Goal: Task Accomplishment & Management: Complete application form

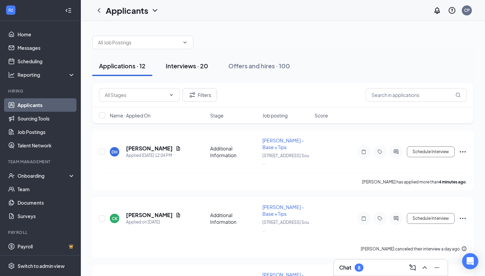
click at [185, 66] on div "Interviews · 20" at bounding box center [187, 66] width 42 height 8
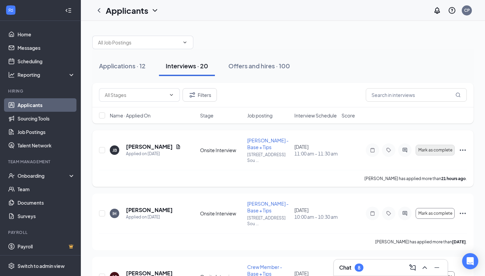
click at [427, 148] on span "Mark as complete" at bounding box center [435, 150] width 34 height 5
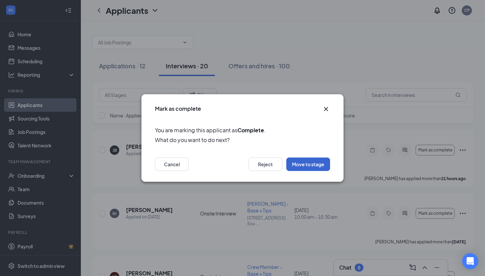
click at [306, 168] on button "Move to stage" at bounding box center [308, 164] width 44 height 13
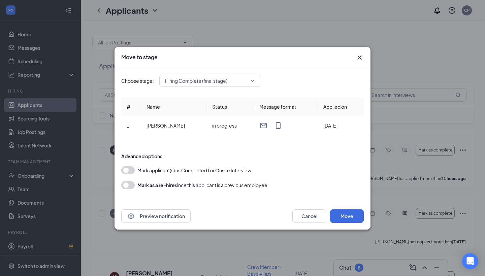
click at [128, 170] on button "button" at bounding box center [127, 170] width 13 height 8
click at [343, 217] on button "Move" at bounding box center [347, 215] width 34 height 13
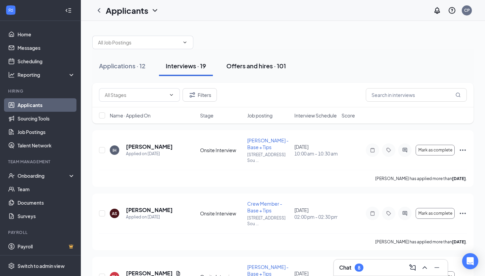
click at [254, 68] on div "Offers and hires · 101" at bounding box center [256, 66] width 60 height 8
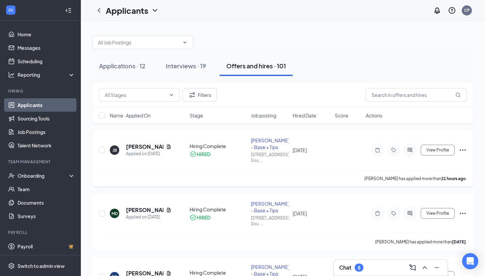
click at [227, 168] on div "JB [PERSON_NAME] Applied on [DATE] Hiring Complete HIRED [PERSON_NAME] - Base +…" at bounding box center [283, 153] width 368 height 33
click at [155, 163] on div "JB [PERSON_NAME] Applied on [DATE] Hiring Complete HIRED [PERSON_NAME] - Base +…" at bounding box center [283, 153] width 368 height 33
click at [22, 191] on link "Team" at bounding box center [47, 189] width 58 height 13
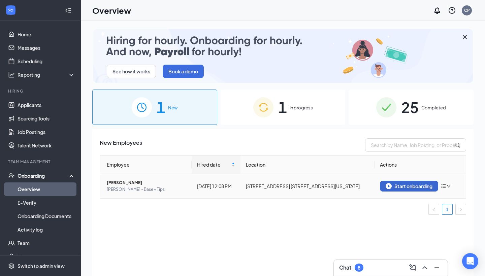
click at [405, 189] on div "Start onboarding" at bounding box center [409, 186] width 47 height 6
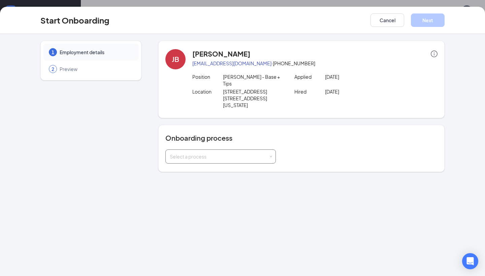
click at [236, 155] on div "Select a process" at bounding box center [219, 156] width 99 height 7
click at [222, 169] on span "Grand Forks onboarding" at bounding box center [195, 171] width 54 height 6
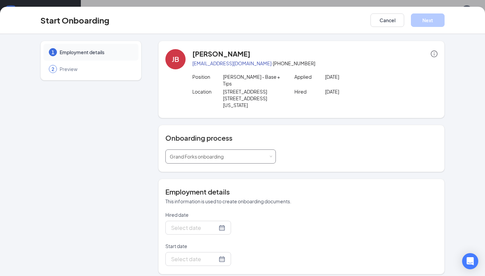
type input "[DATE]"
drag, startPoint x: 275, startPoint y: 64, endPoint x: 190, endPoint y: 64, distance: 85.6
click at [190, 64] on div "JB Juliet Boushee d7xr4xf76j@privaterelay.appleid.com · (218) 779-5963 Position…" at bounding box center [301, 79] width 272 height 61
drag, startPoint x: 190, startPoint y: 64, endPoint x: 274, endPoint y: 63, distance: 84.2
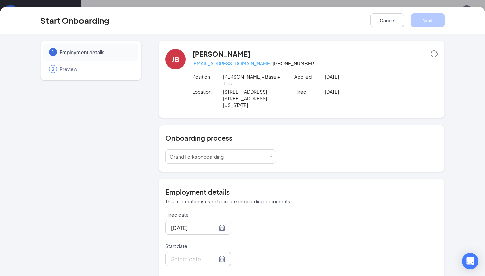
click at [274, 63] on div "JB Juliet Boushee d7xr4xf76j@privaterelay.appleid.com · (218) 779-5963 Position…" at bounding box center [301, 79] width 272 height 61
drag, startPoint x: 314, startPoint y: 63, endPoint x: 279, endPoint y: 66, distance: 34.8
click at [279, 66] on p "d7xr4xf76j@privaterelay.appleid.com · (218) 779-5963" at bounding box center [314, 63] width 245 height 7
copy p "(218) 779-5963"
click at [221, 259] on div at bounding box center [198, 259] width 54 height 8
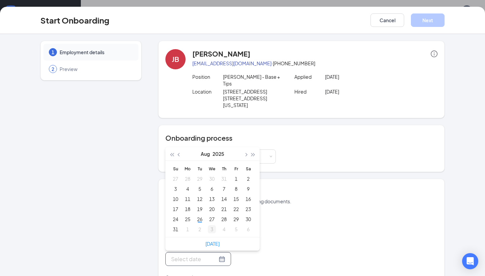
type input "Sep 3, 2025"
type input "Aug 27, 2025"
click at [214, 221] on div "27" at bounding box center [212, 219] width 8 height 8
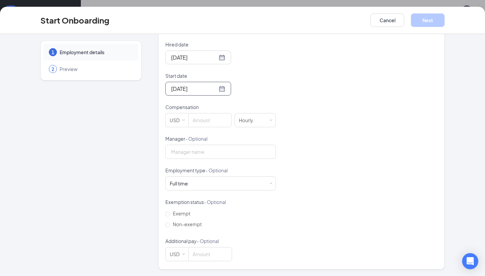
scroll to position [170, 0]
click at [198, 123] on input at bounding box center [210, 120] width 43 height 13
type input "13"
click at [423, 18] on button "Next" at bounding box center [428, 19] width 34 height 13
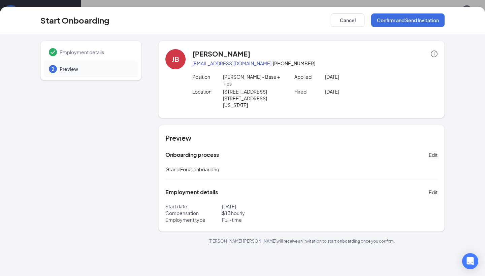
scroll to position [0, 0]
click at [408, 20] on button "Confirm and Send Invitation" at bounding box center [407, 19] width 73 height 13
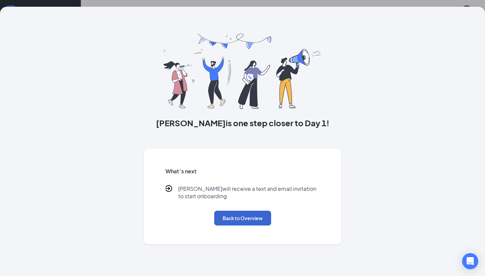
click at [246, 217] on button "Back to Overview" at bounding box center [242, 218] width 57 height 15
